Goal: Task Accomplishment & Management: Use online tool/utility

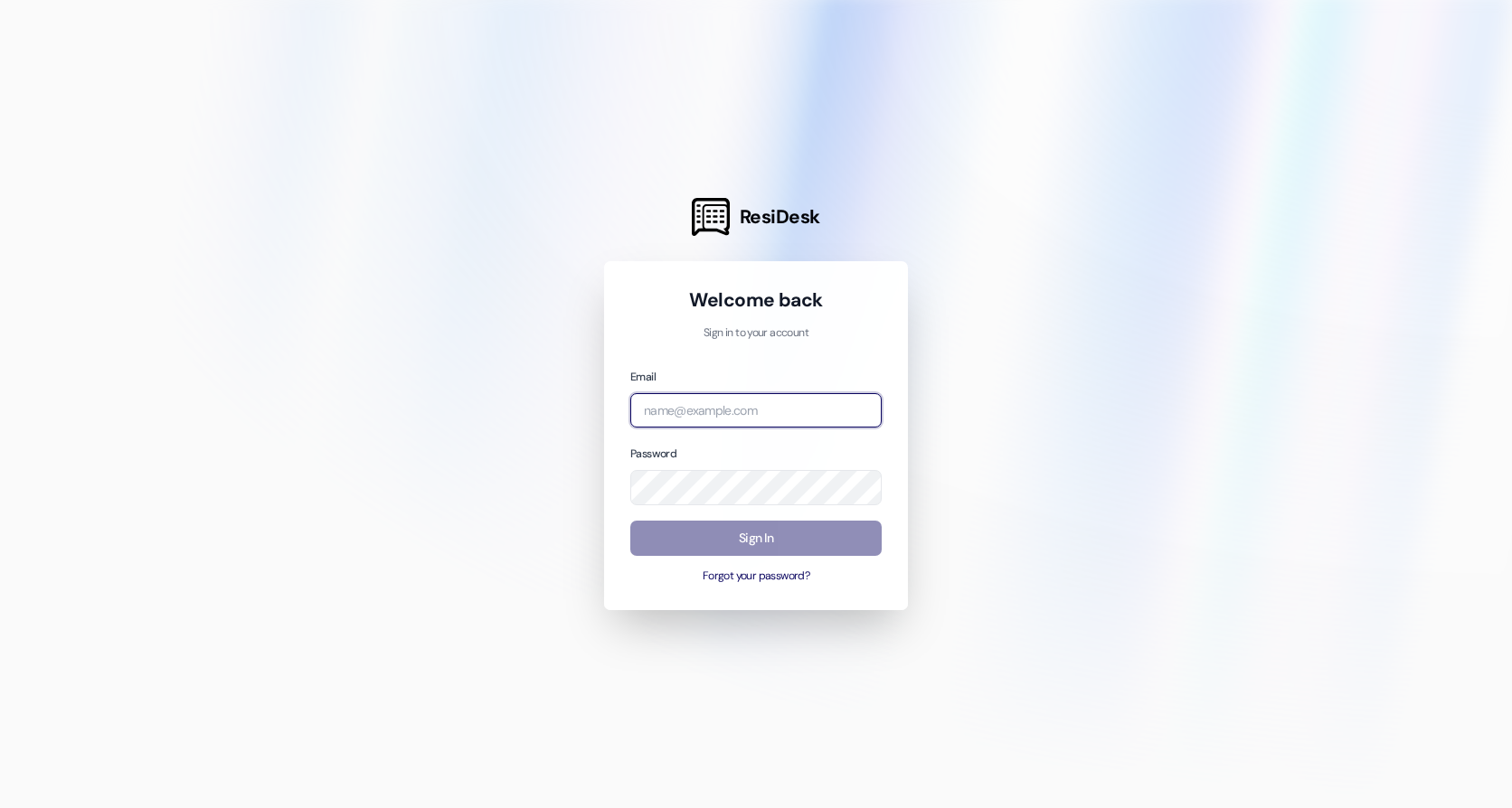
type input "[EMAIL_ADDRESS][DOMAIN_NAME]"
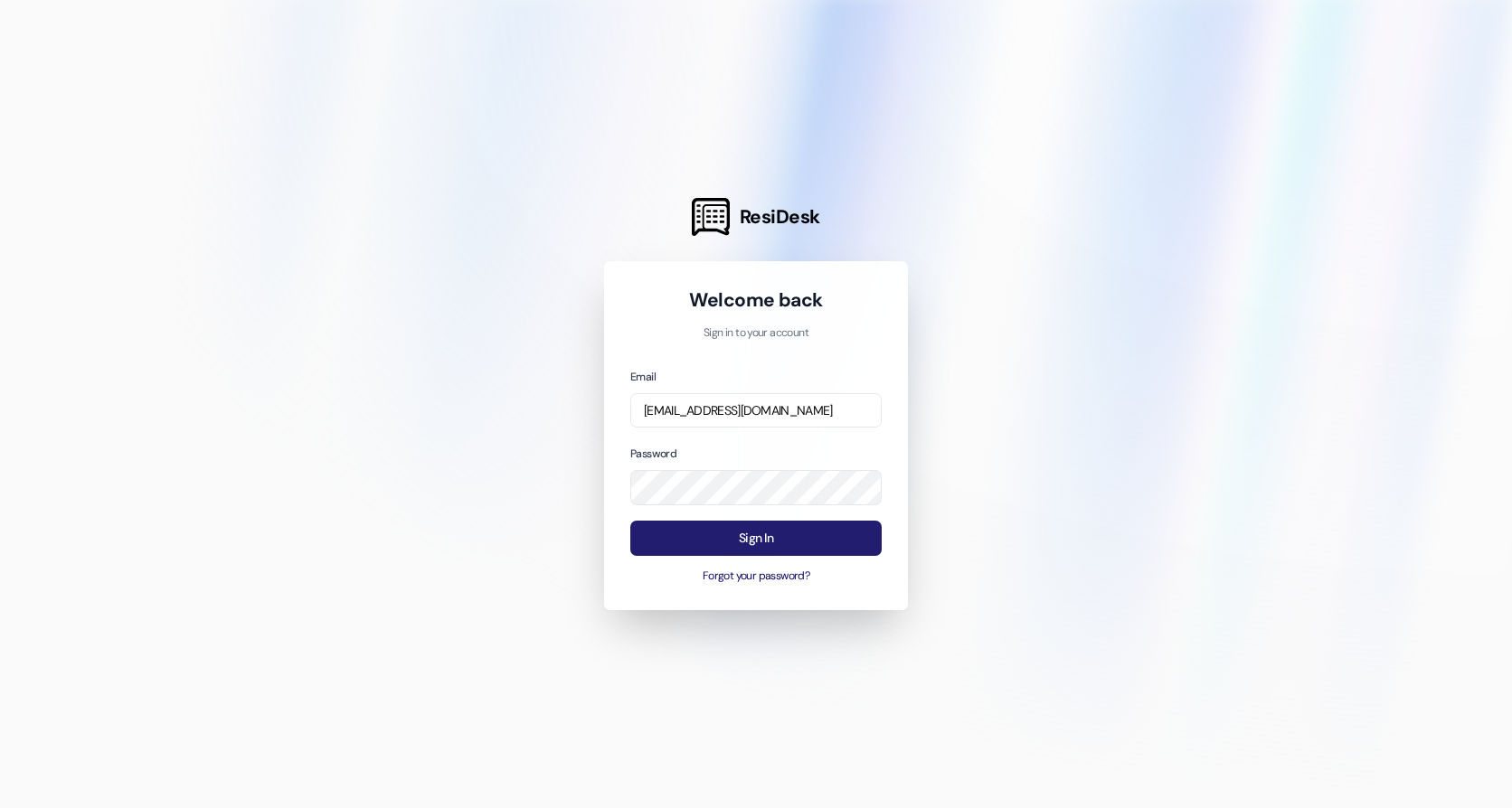
click at [799, 543] on button "Sign In" at bounding box center [756, 538] width 252 height 36
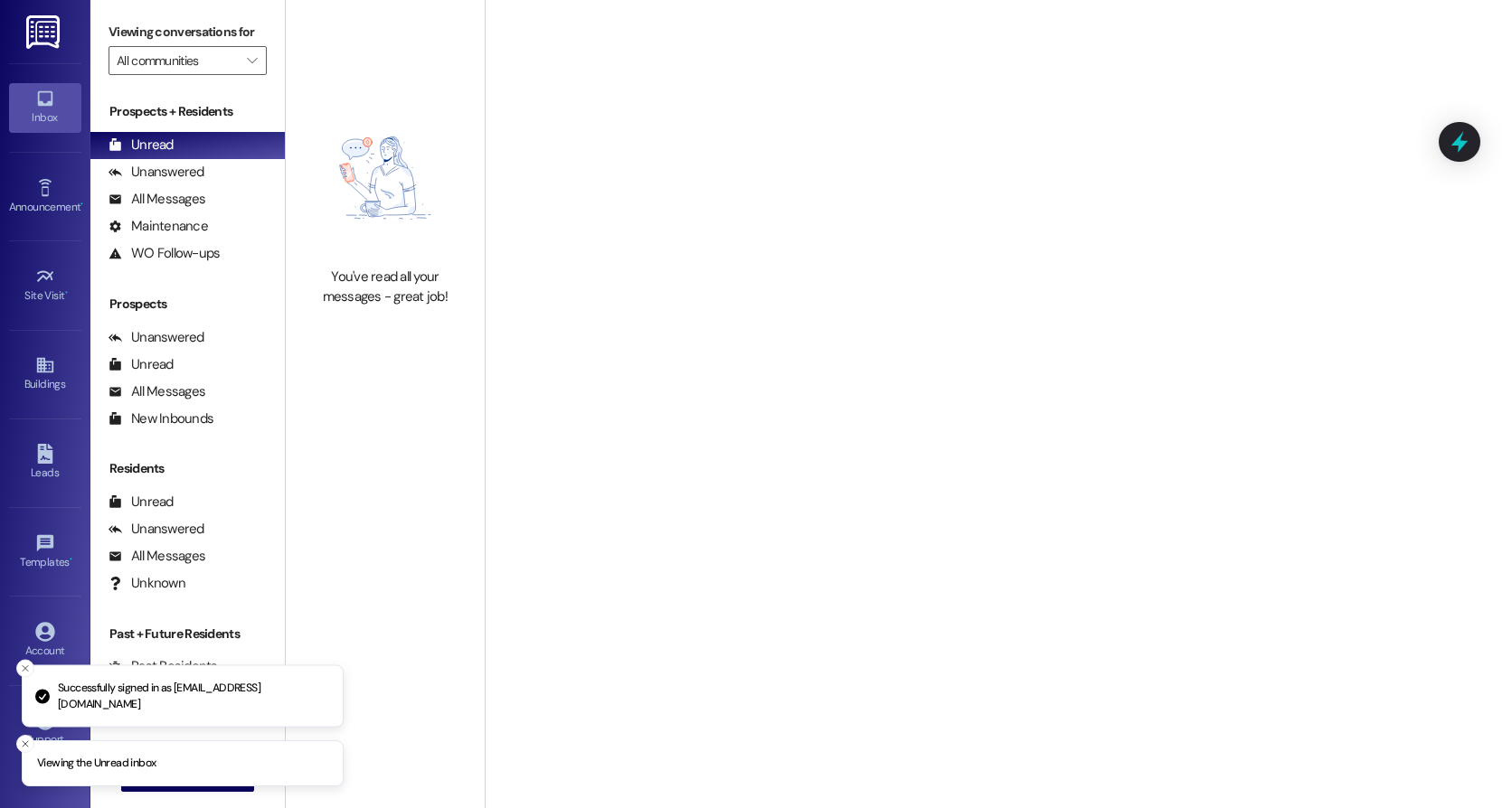
click at [45, 36] on img at bounding box center [45, 32] width 37 height 34
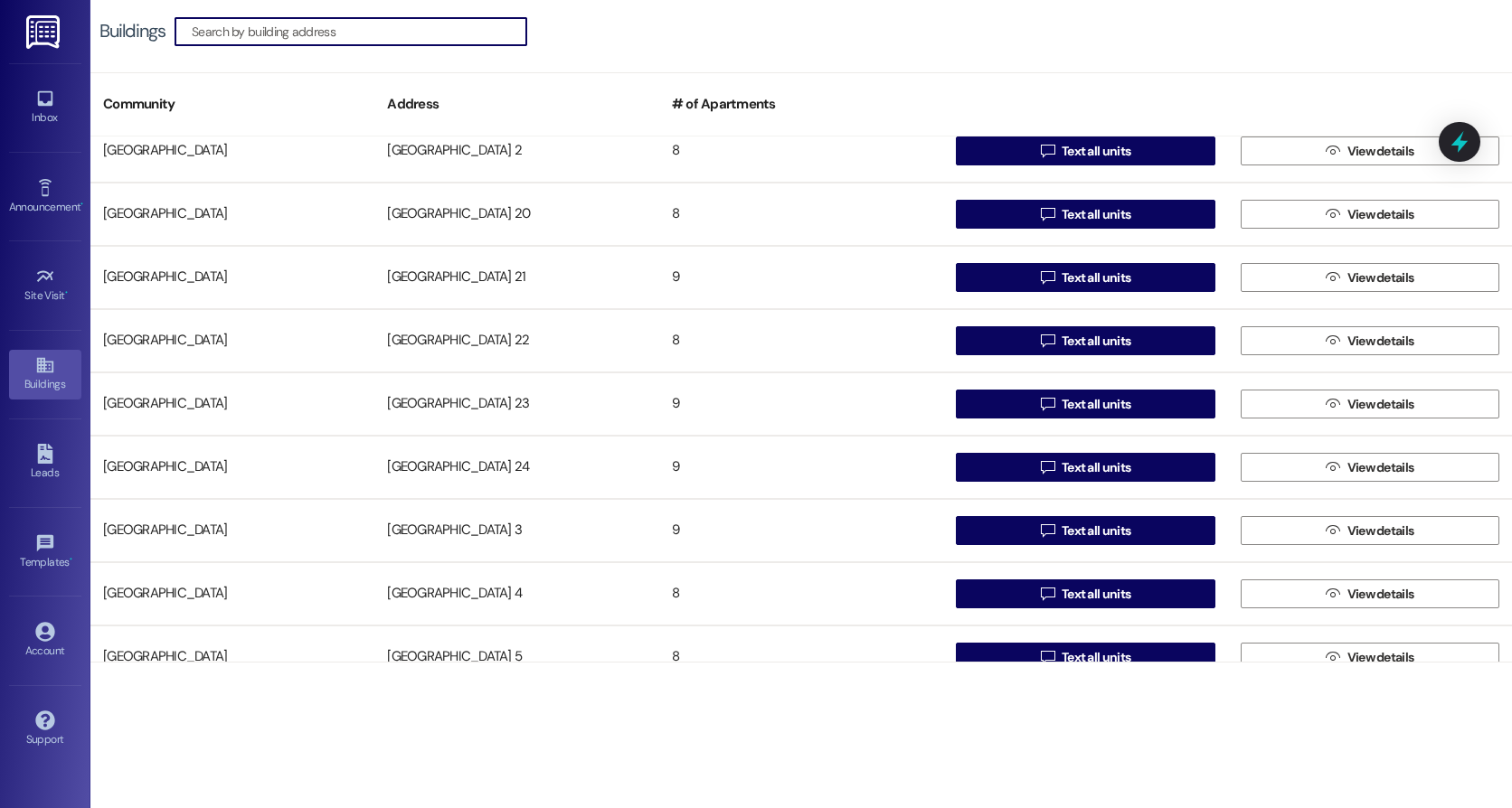
scroll to position [723, 0]
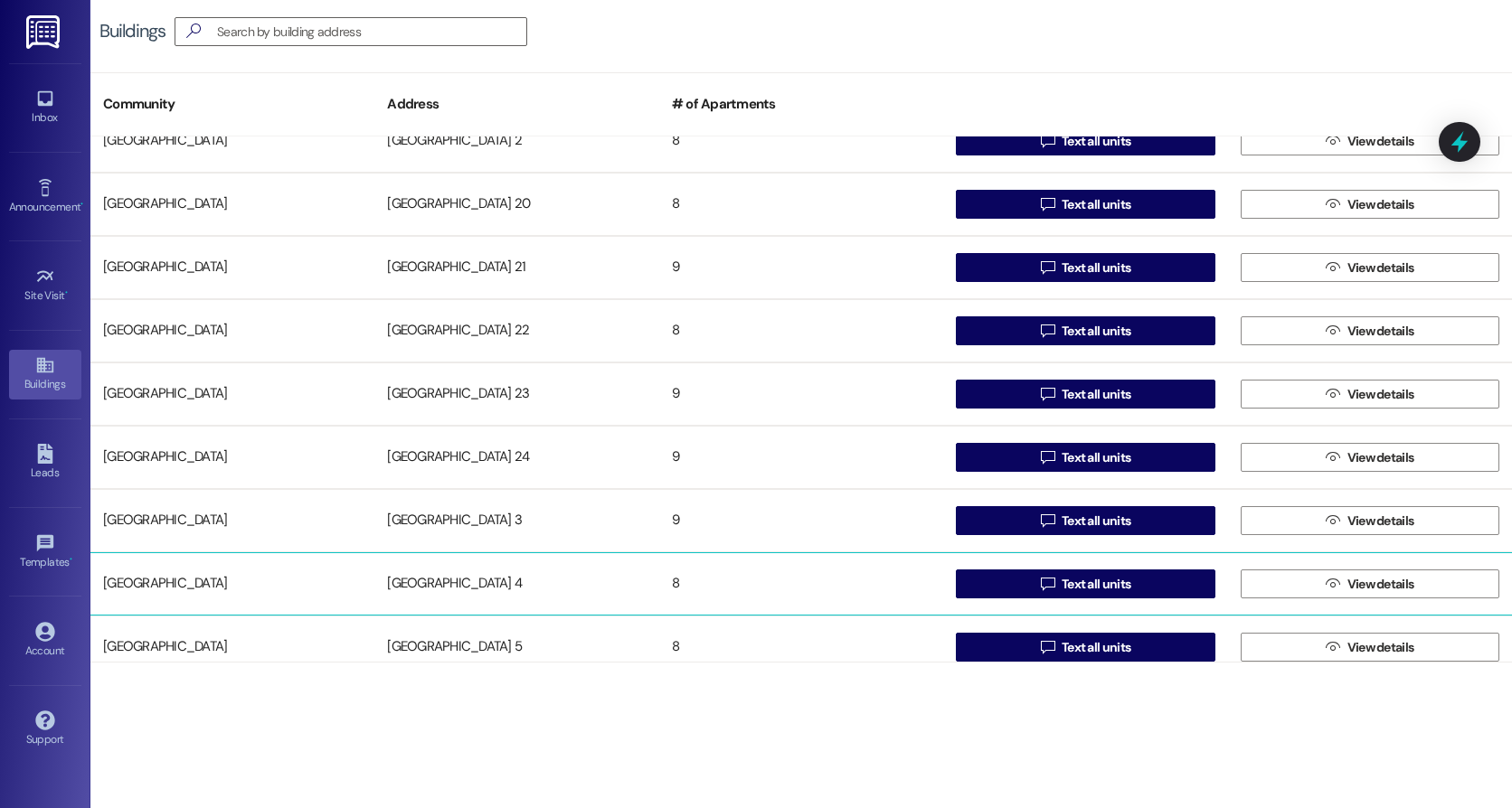
click at [453, 584] on div "[GEOGRAPHIC_DATA] 4" at bounding box center [515, 585] width 284 height 36
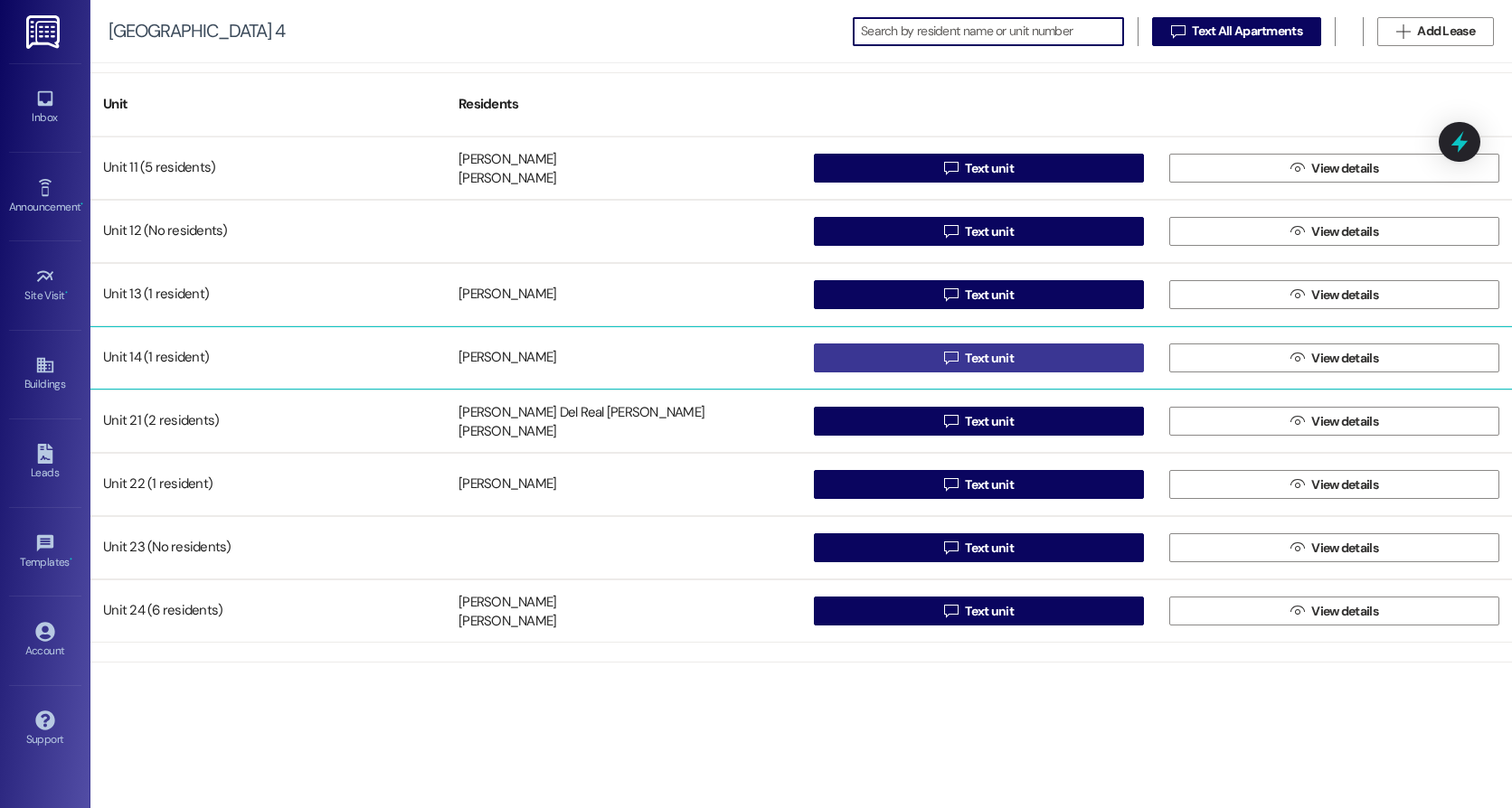
click at [996, 358] on span "Text unit" at bounding box center [989, 358] width 49 height 19
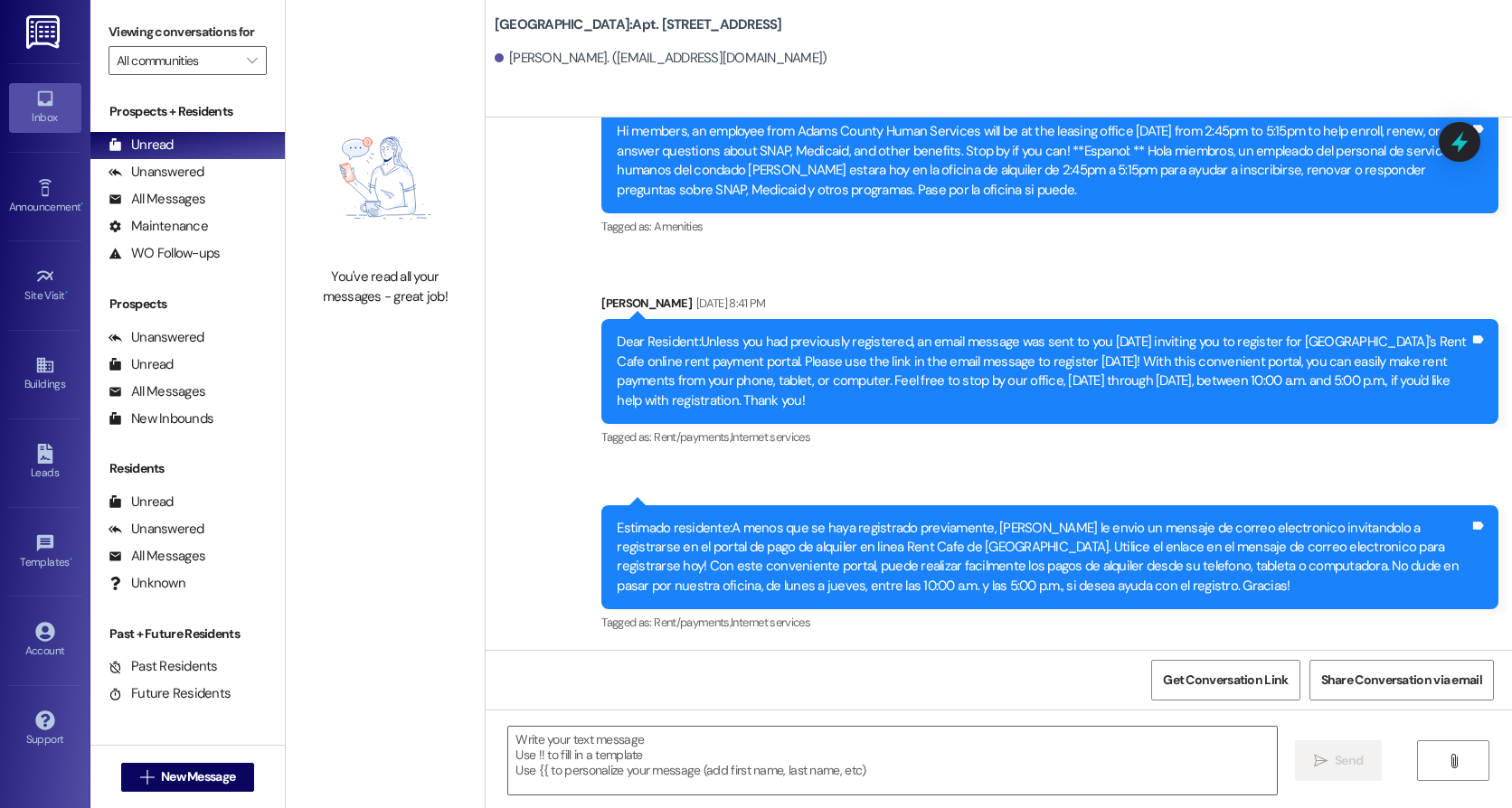
scroll to position [53255, 0]
